Goal: Check status: Check status

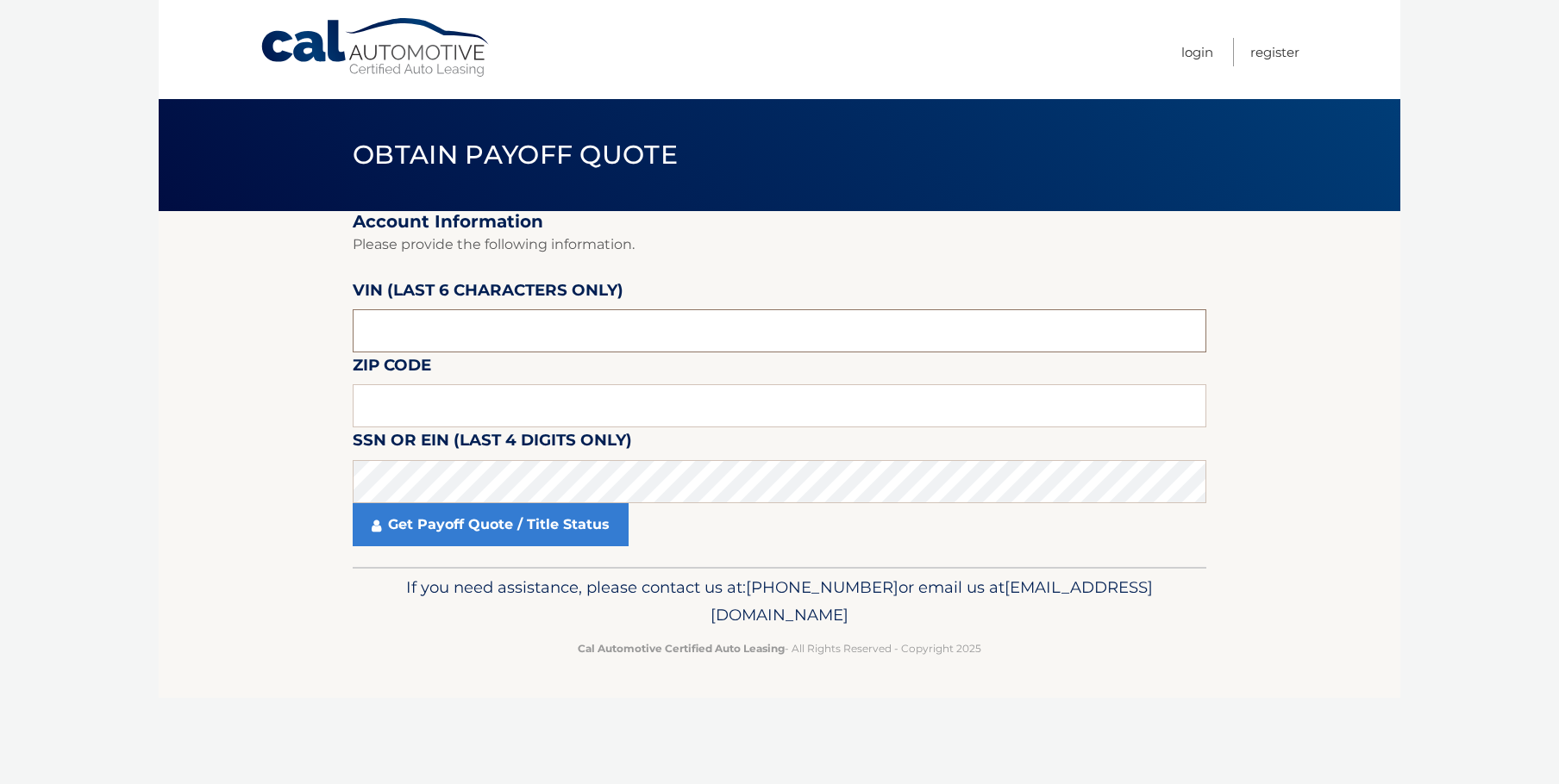
click at [437, 332] on input "text" at bounding box center [779, 331] width 854 height 43
type input "501510"
click at [388, 403] on input "text" at bounding box center [779, 406] width 854 height 43
click at [386, 401] on input "text" at bounding box center [779, 406] width 854 height 43
type input "19002"
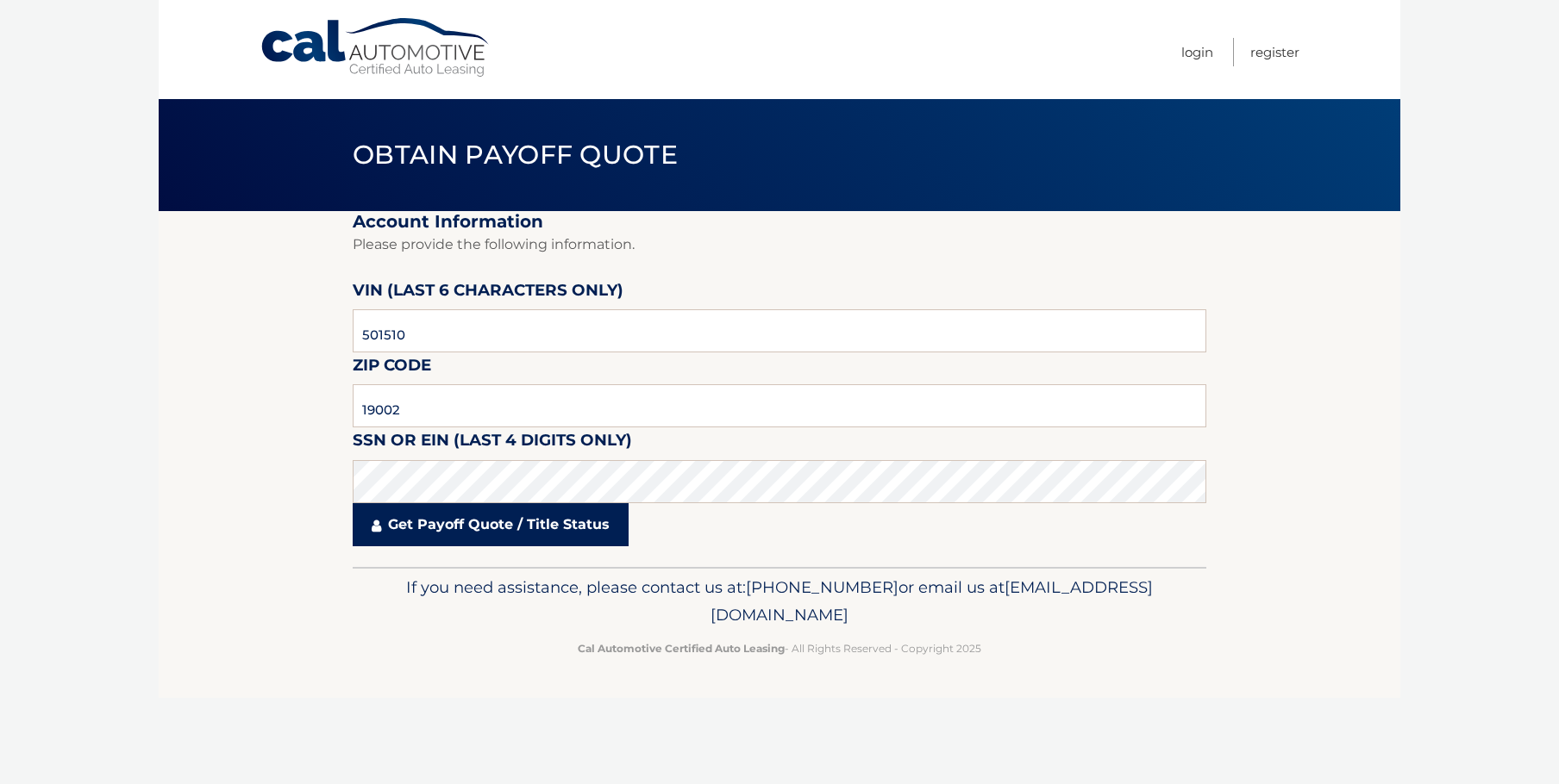
click at [475, 525] on link "Get Payoff Quote / Title Status" at bounding box center [491, 525] width 276 height 43
click at [471, 529] on link "Get Payoff Quote / Title Status" at bounding box center [491, 525] width 276 height 43
click at [453, 529] on link "Get Payoff Quote / Title Status" at bounding box center [491, 525] width 276 height 43
click at [440, 524] on link "Get Payoff Quote / Title Status" at bounding box center [491, 525] width 276 height 43
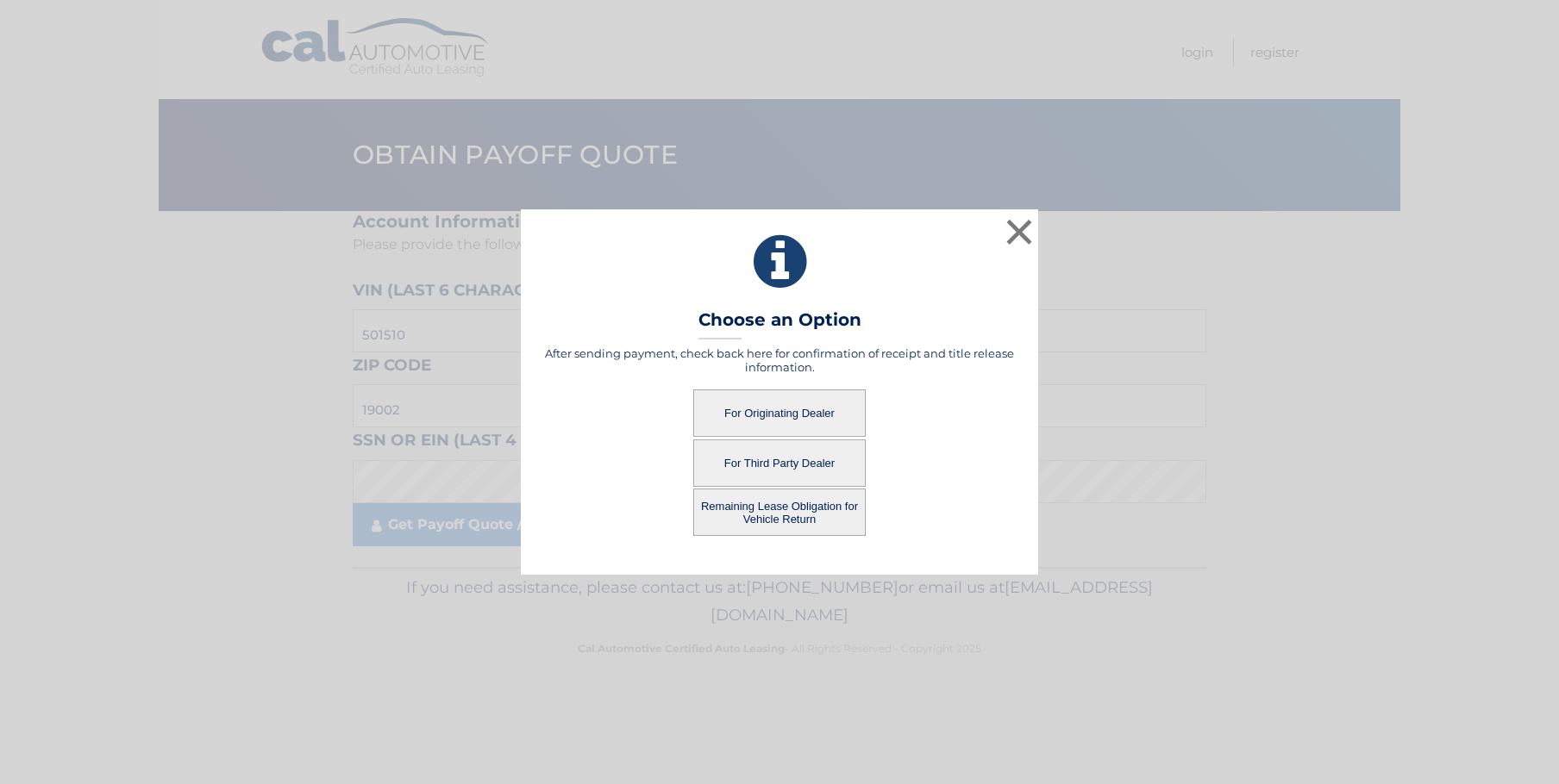
click at [770, 408] on button "For Originating Dealer" at bounding box center [780, 413] width 173 height 47
click at [772, 393] on button "For Originating Dealer" at bounding box center [780, 413] width 173 height 47
click at [778, 406] on button "For Originating Dealer" at bounding box center [780, 413] width 173 height 47
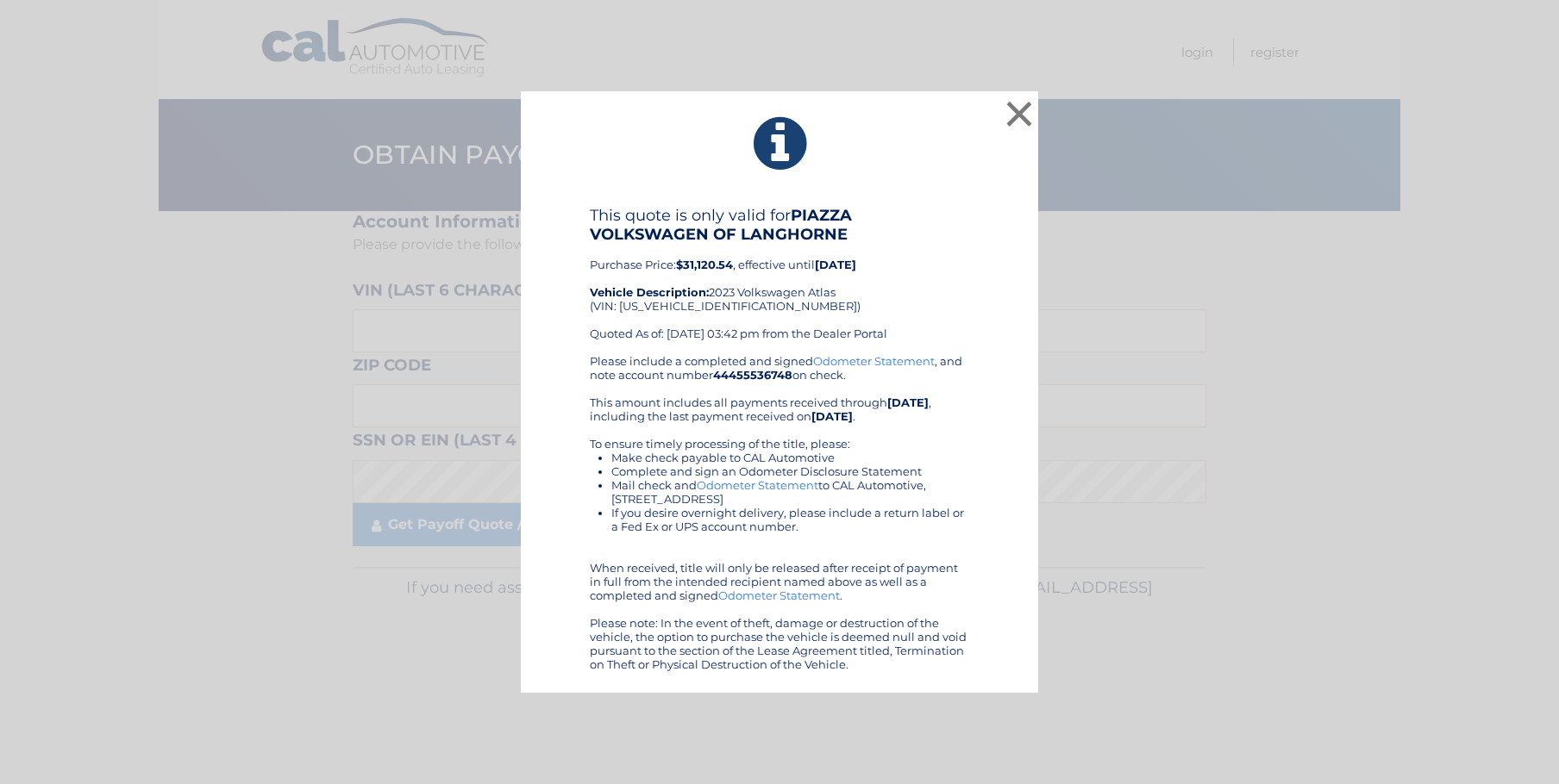
drag, startPoint x: 583, startPoint y: 210, endPoint x: 959, endPoint y: 631, distance: 564.5
click at [971, 660] on div "This quote is only valid for PIAZZA VOLKSWAGEN OF LANGHORNE Purchase Price: $31…" at bounding box center [779, 438] width 475 height 465
click at [1119, 405] on div "× This quote is only valid for PIAZZA VOLKSWAGEN OF LANGHORNE Purchase Price: $…" at bounding box center [780, 392] width 1546 height 602
